Goal: Find specific page/section: Find specific page/section

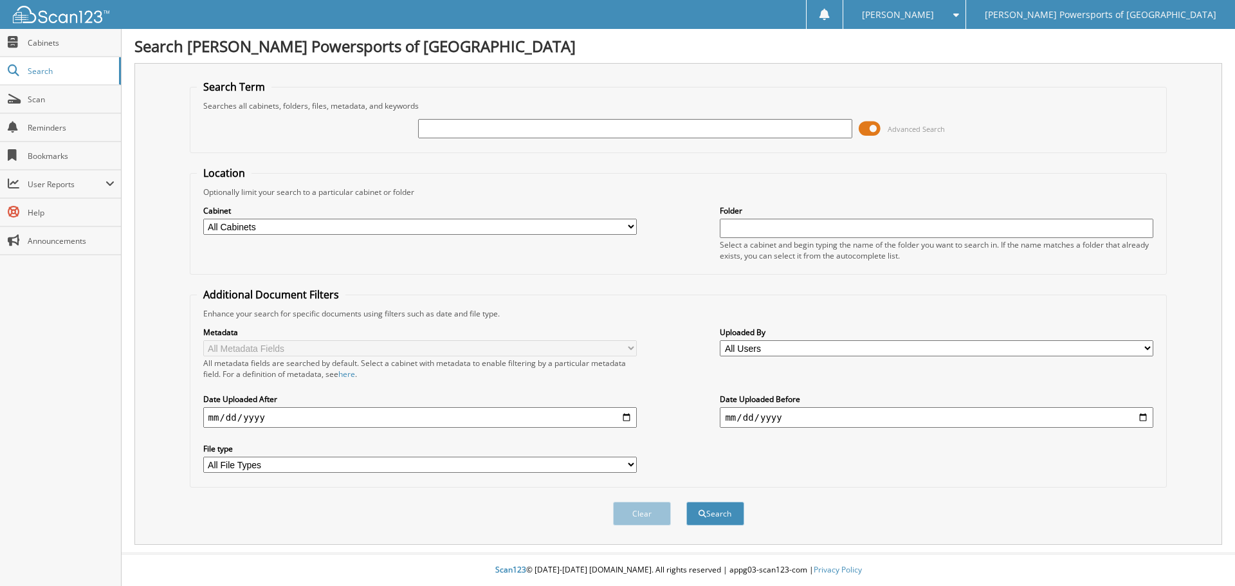
paste input "KAW-260084"
type input "KAW-260084"
click at [716, 506] on button "Search" at bounding box center [716, 514] width 58 height 24
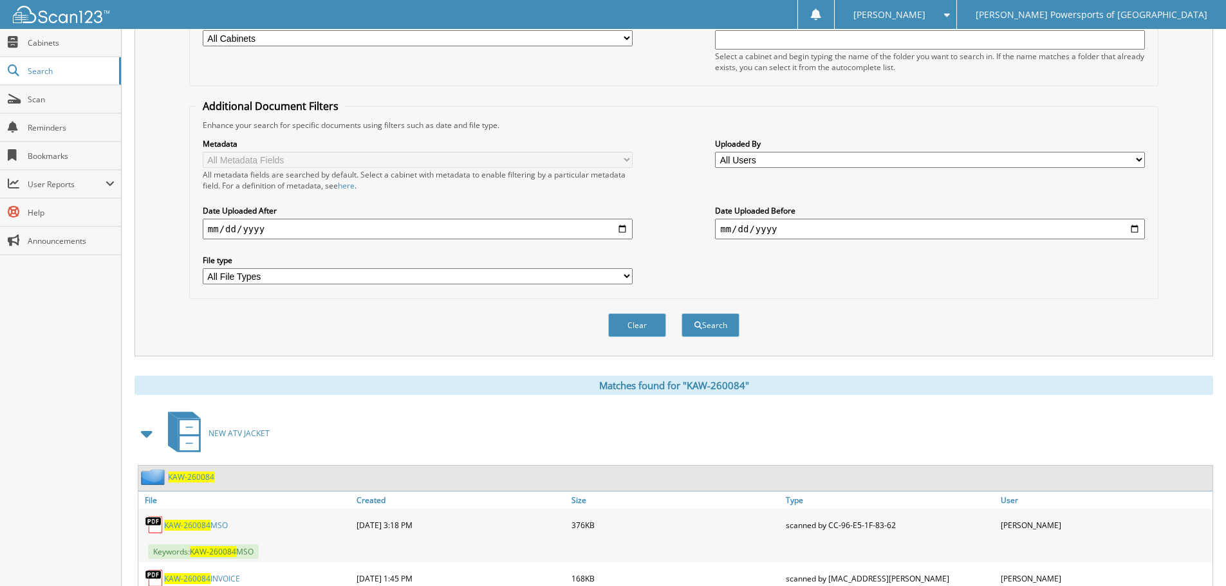
scroll to position [311, 0]
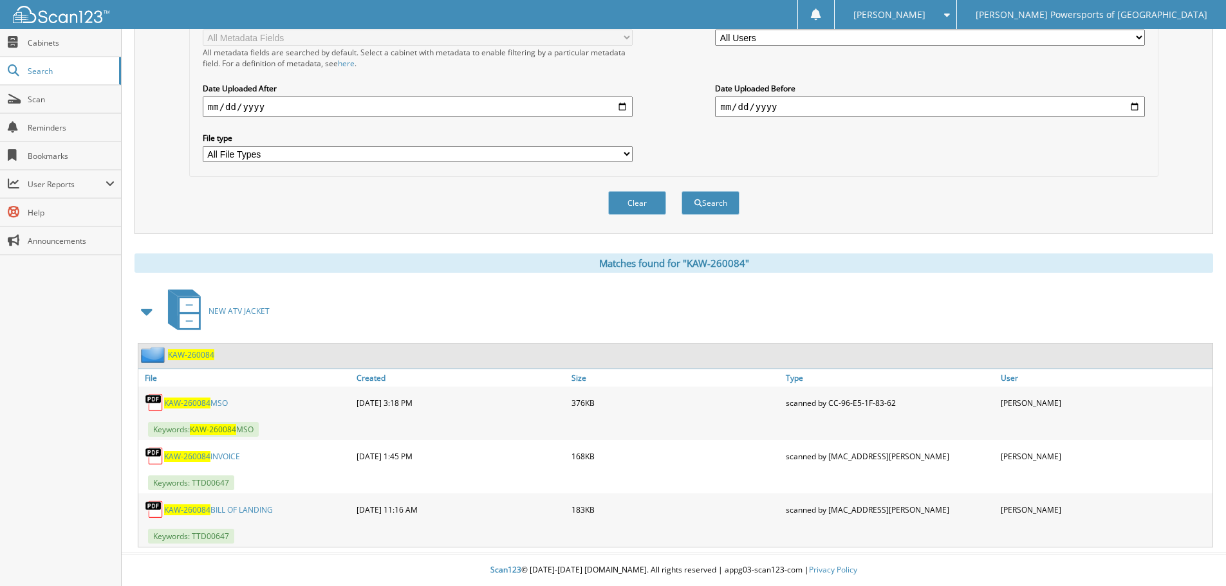
click at [224, 403] on link "KAW-260084 MSO" at bounding box center [196, 403] width 64 height 11
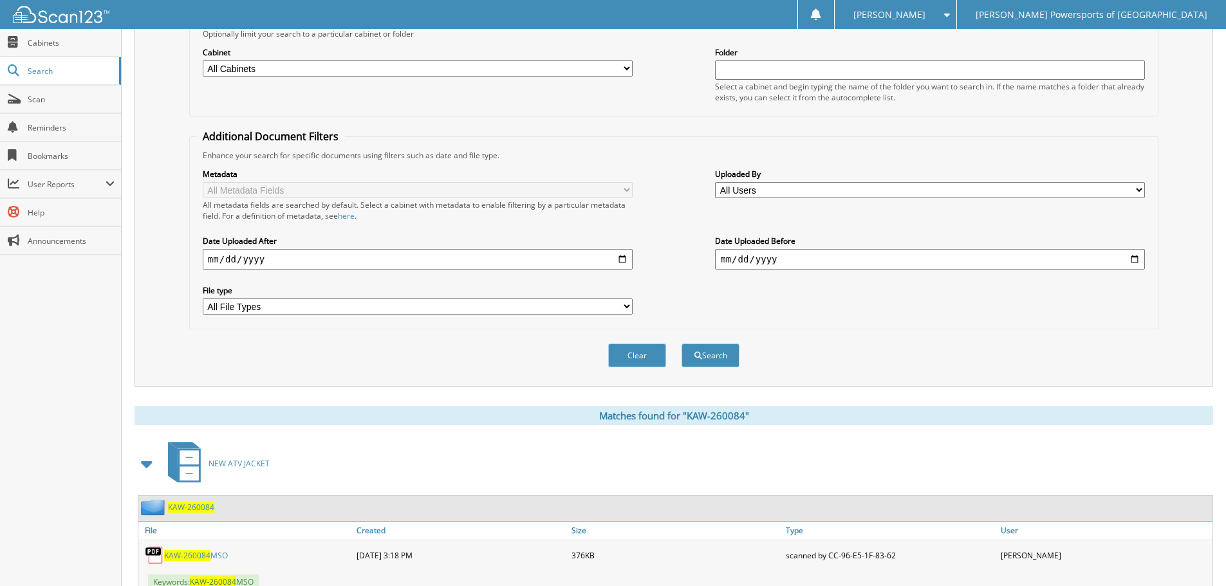
scroll to position [0, 0]
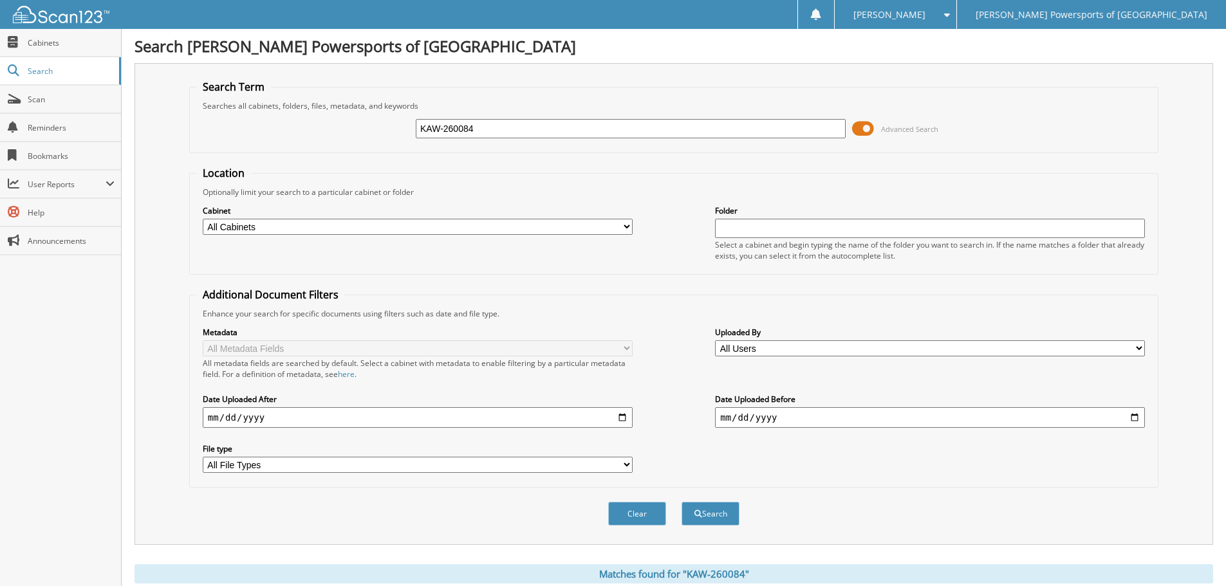
click at [514, 132] on input "KAW-260084" at bounding box center [631, 128] width 430 height 19
type input "4009343"
click at [681, 502] on button "Search" at bounding box center [710, 514] width 58 height 24
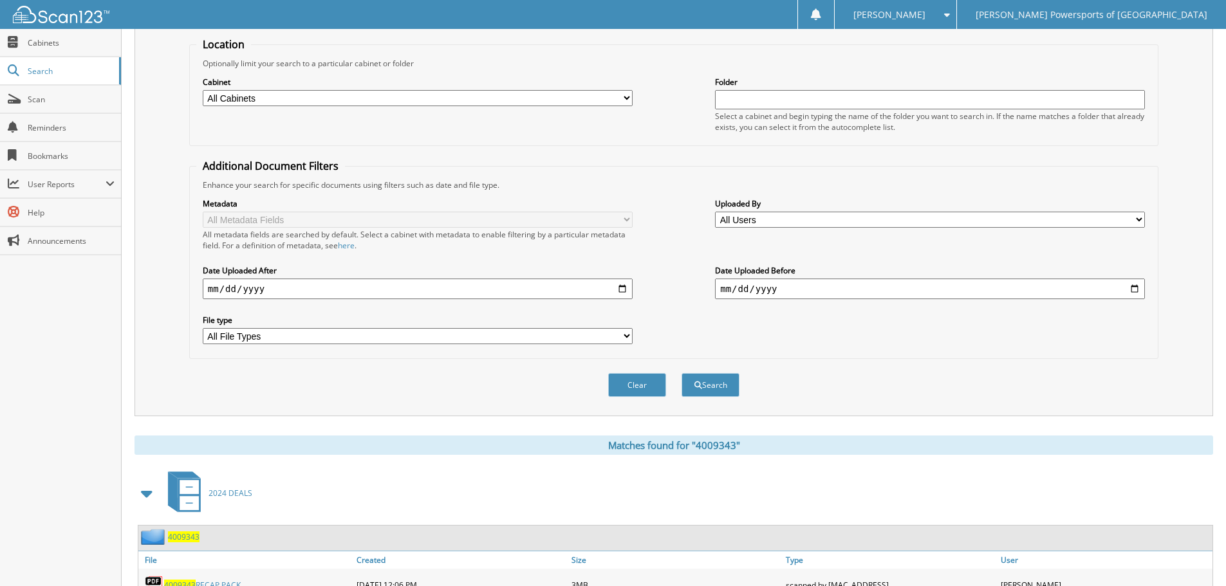
scroll to position [365, 0]
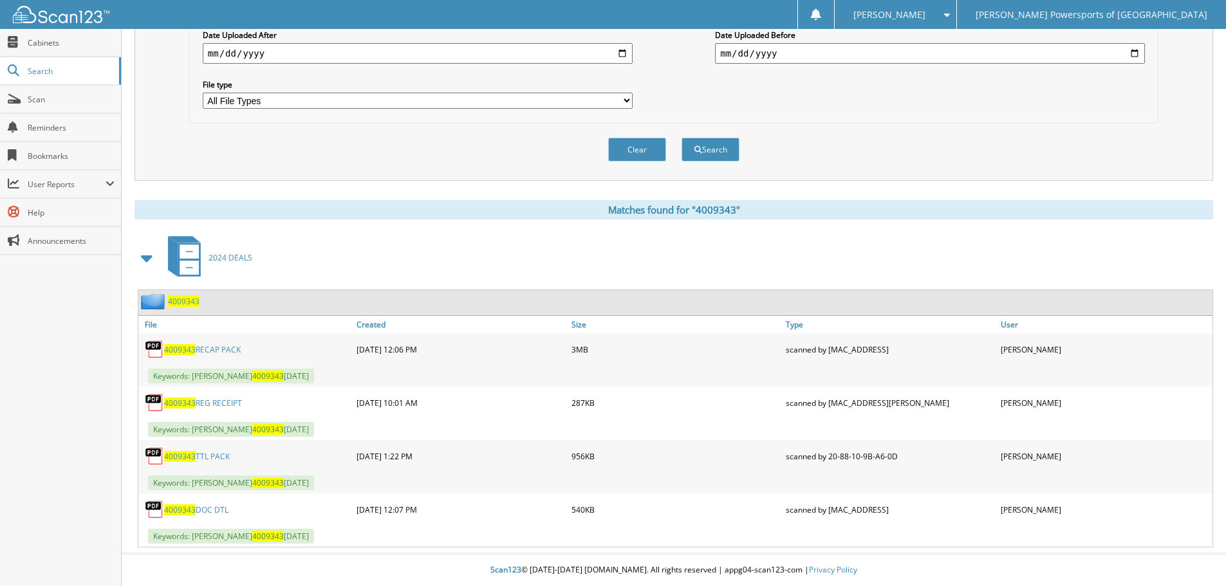
click at [231, 352] on link "4009343 RECAP PACK" at bounding box center [202, 349] width 77 height 11
click at [230, 346] on link "4009343 RECAP PACK" at bounding box center [202, 349] width 77 height 11
